Goal: Entertainment & Leisure: Consume media (video, audio)

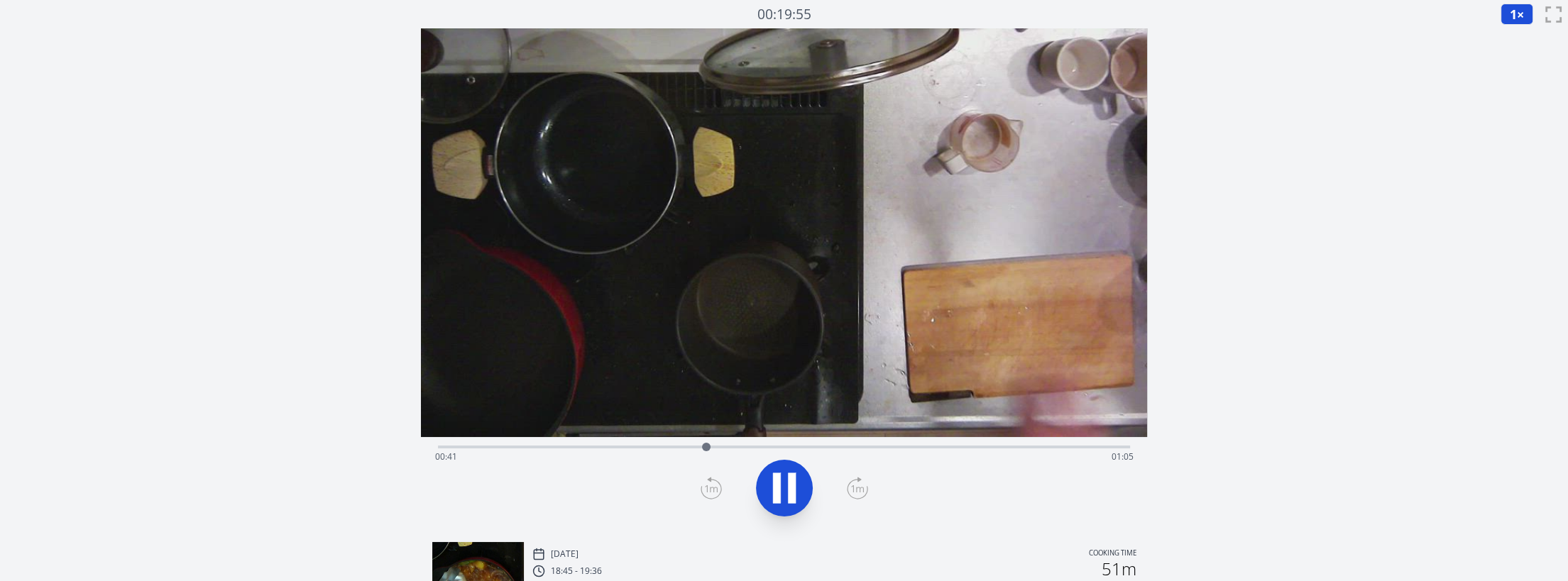
click at [590, 493] on div at bounding box center [784, 488] width 710 height 68
click at [348, 355] on div "Discard Recording? You will not be able to recover this once discarded. Cancel …" at bounding box center [784, 426] width 1568 height 851
drag, startPoint x: 1048, startPoint y: 444, endPoint x: 756, endPoint y: 443, distance: 292.0
click at [756, 443] on div at bounding box center [756, 447] width 8 height 8
click at [782, 488] on icon at bounding box center [784, 488] width 39 height 39
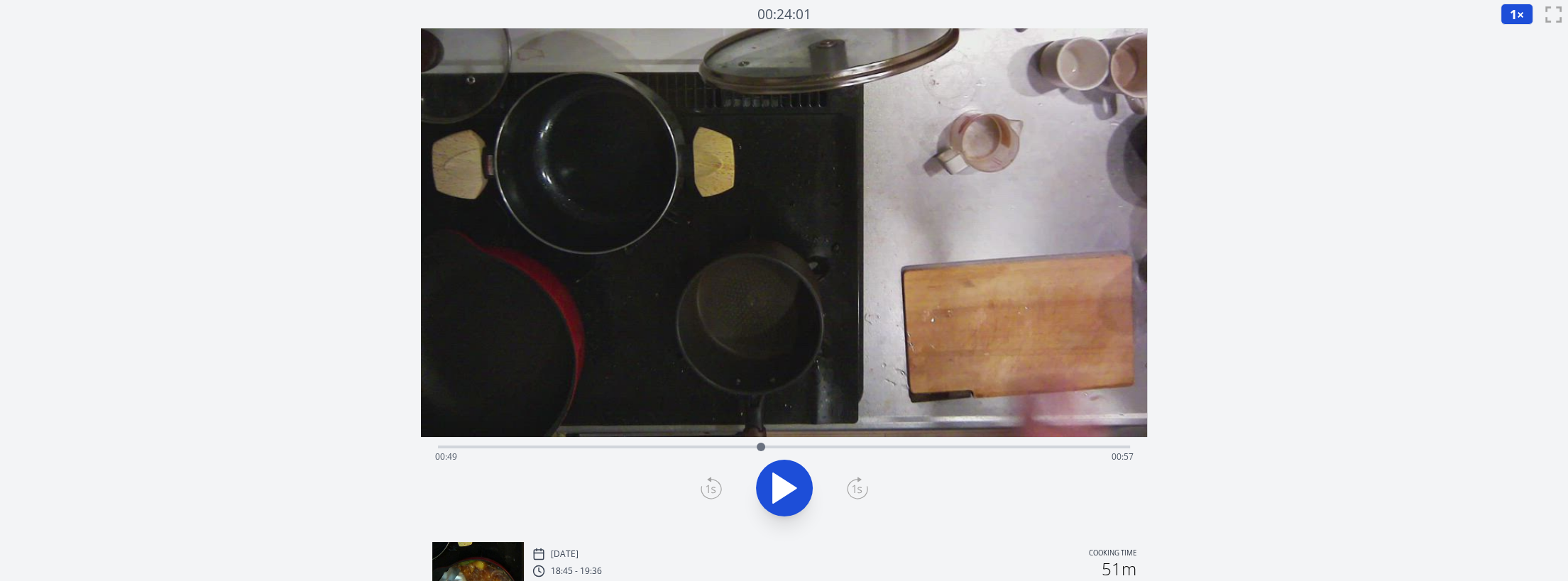
click at [377, 413] on div "Discard Recording? You will not be able to recover this once discarded. Cancel …" at bounding box center [784, 426] width 1568 height 851
click at [532, 485] on div at bounding box center [784, 488] width 710 height 68
drag, startPoint x: 764, startPoint y: 444, endPoint x: 970, endPoint y: 434, distance: 206.2
click at [970, 434] on div "Time elapsed: 01:21 Time remaining: 00:25" at bounding box center [785, 279] width 727 height 502
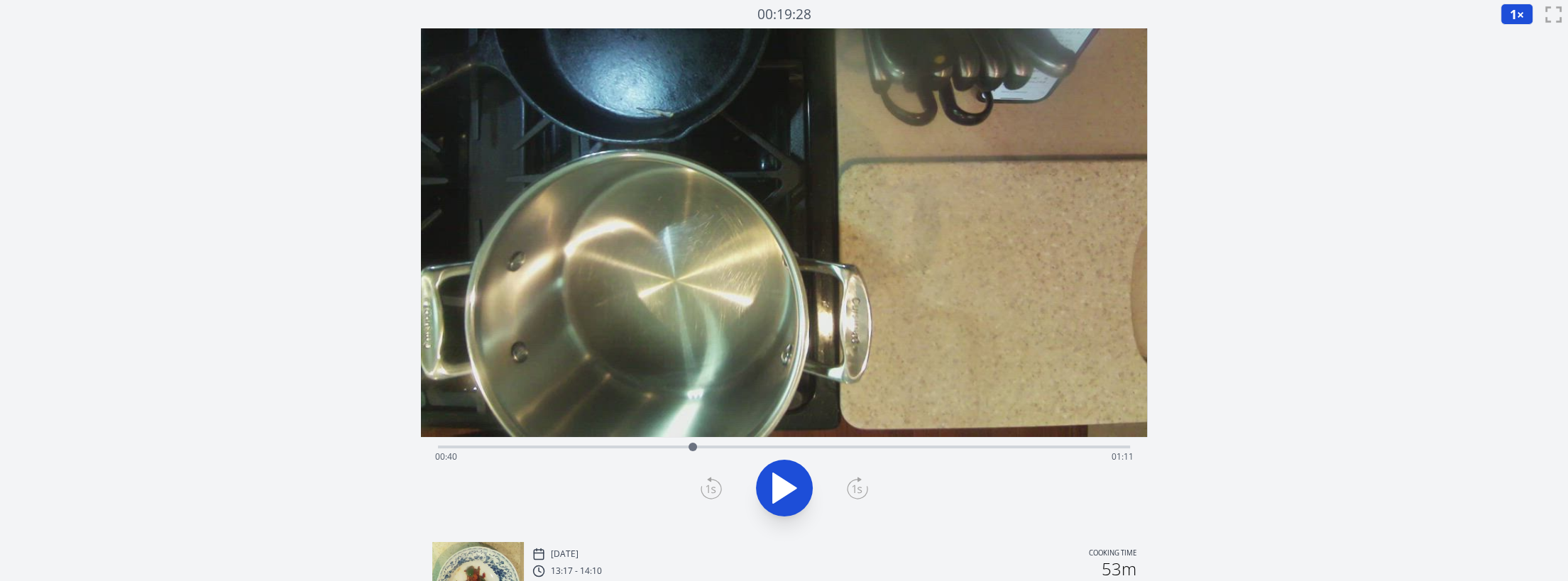
drag, startPoint x: 1126, startPoint y: 445, endPoint x: 716, endPoint y: 424, distance: 410.5
click at [693, 424] on div "Time elapsed: 00:40 Time remaining: 01:11" at bounding box center [785, 279] width 727 height 502
drag, startPoint x: 697, startPoint y: 444, endPoint x: 797, endPoint y: 438, distance: 100.2
click at [797, 438] on div at bounding box center [797, 447] width 21 height 21
click at [803, 480] on icon at bounding box center [784, 488] width 39 height 39
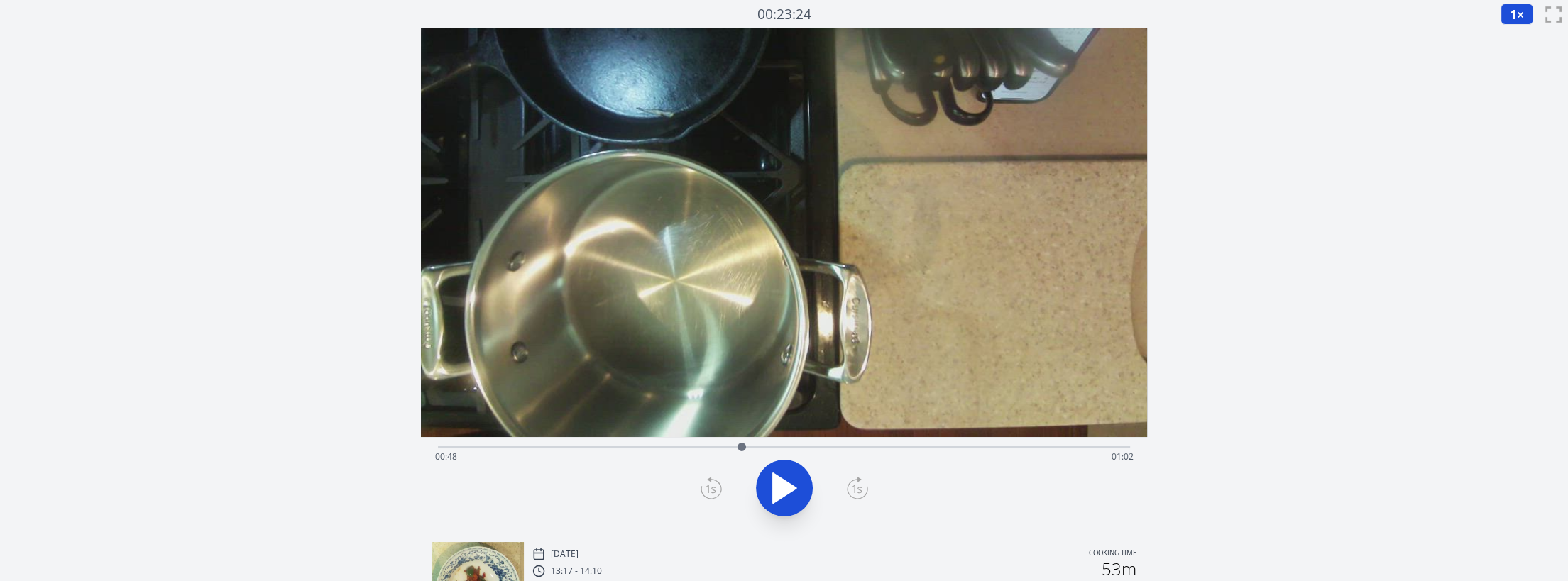
drag, startPoint x: 798, startPoint y: 446, endPoint x: 741, endPoint y: 457, distance: 58.1
click at [741, 457] on div at bounding box center [741, 447] width 21 height 21
drag, startPoint x: 483, startPoint y: 444, endPoint x: 733, endPoint y: 413, distance: 251.9
click at [733, 413] on div "Time elapsed: 00:47 Time remaining: 01:04" at bounding box center [785, 279] width 727 height 502
click at [702, 383] on video at bounding box center [785, 232] width 727 height 409
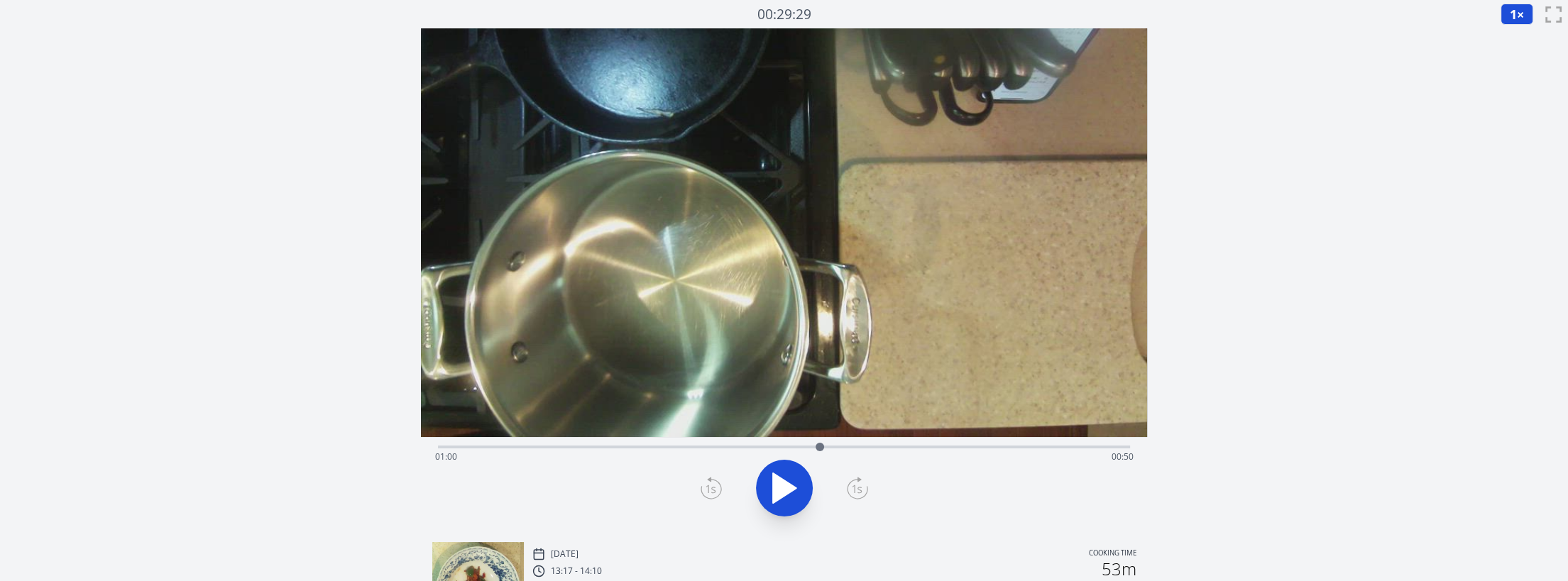
drag, startPoint x: 786, startPoint y: 444, endPoint x: 820, endPoint y: 447, distance: 34.1
click at [820, 447] on div at bounding box center [820, 447] width 8 height 8
click at [341, 416] on div "Discard Recording? You will not be able to recover this once discarded. Cancel …" at bounding box center [784, 426] width 1568 height 851
drag, startPoint x: 1126, startPoint y: 444, endPoint x: 864, endPoint y: 488, distance: 265.7
click at [864, 488] on div "Time elapsed: 01:07 Time remaining: 00:43" at bounding box center [785, 483] width 727 height 93
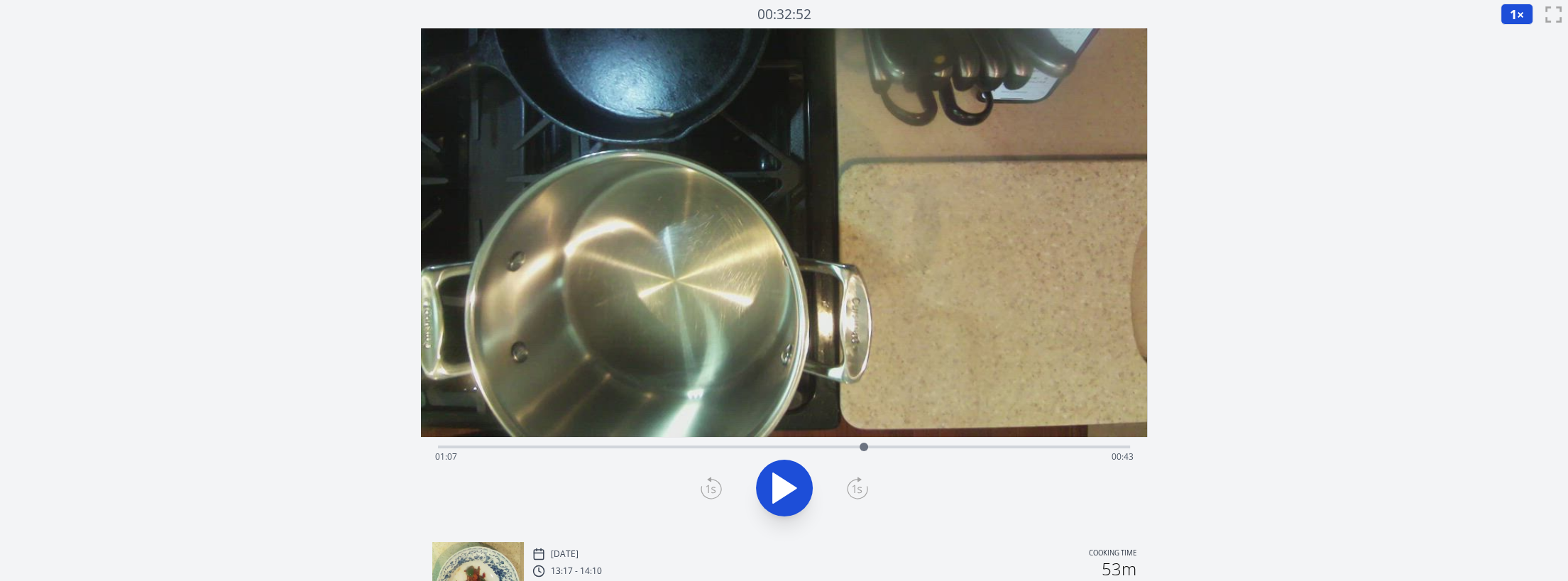
click at [461, 416] on video at bounding box center [785, 232] width 727 height 409
drag, startPoint x: 860, startPoint y: 446, endPoint x: 682, endPoint y: 486, distance: 182.4
click at [682, 486] on div "Time elapsed: 00:36 Time remaining: 01:14" at bounding box center [785, 483] width 727 height 93
